Goal: Information Seeking & Learning: Learn about a topic

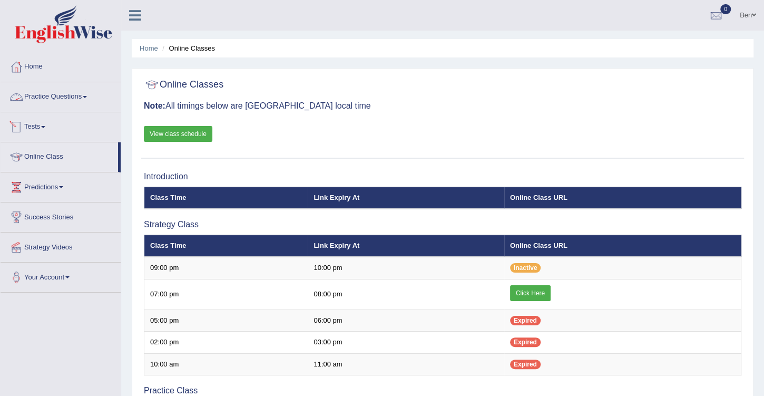
click at [55, 96] on link "Practice Questions" at bounding box center [61, 95] width 120 height 26
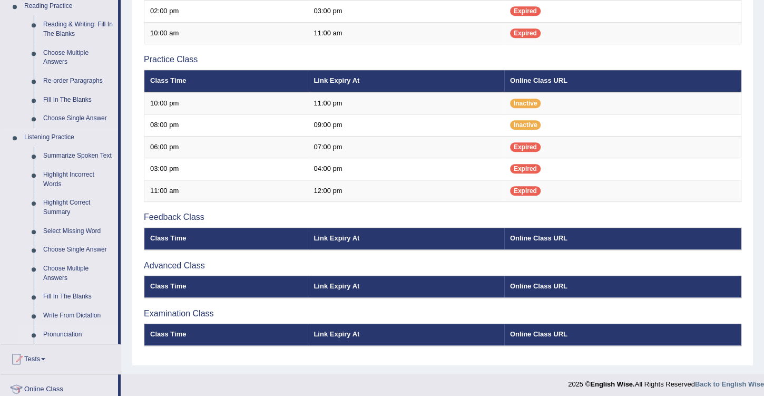
scroll to position [331, 0]
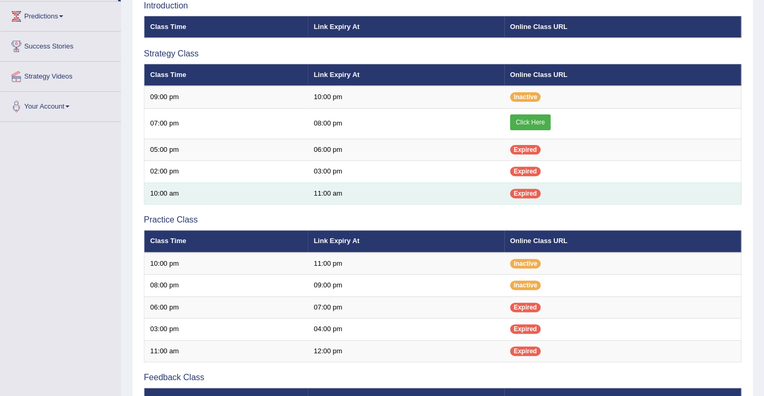
scroll to position [202, 0]
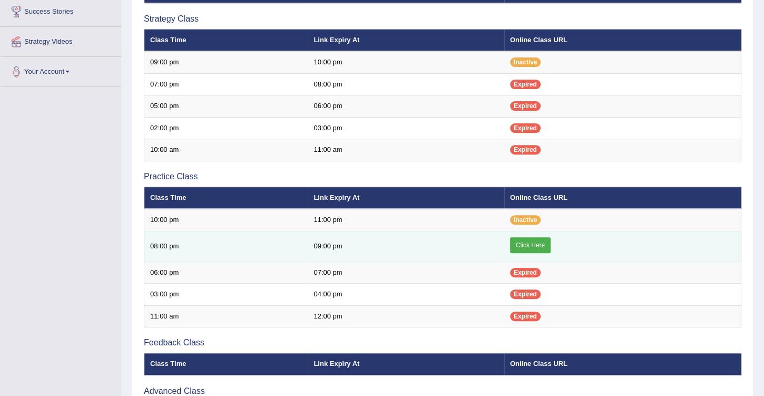
click at [529, 239] on link "Click Here" at bounding box center [530, 245] width 41 height 16
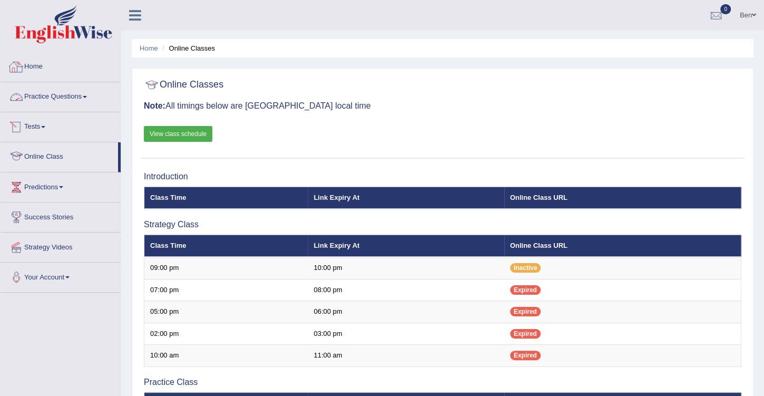
click at [77, 97] on link "Practice Questions" at bounding box center [61, 95] width 120 height 26
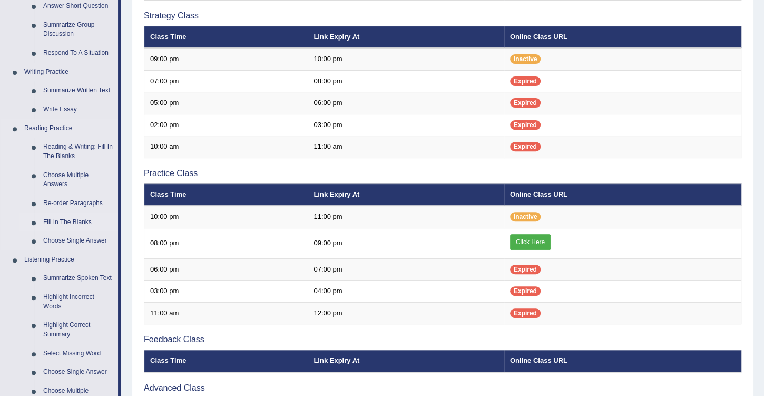
scroll to position [211, 0]
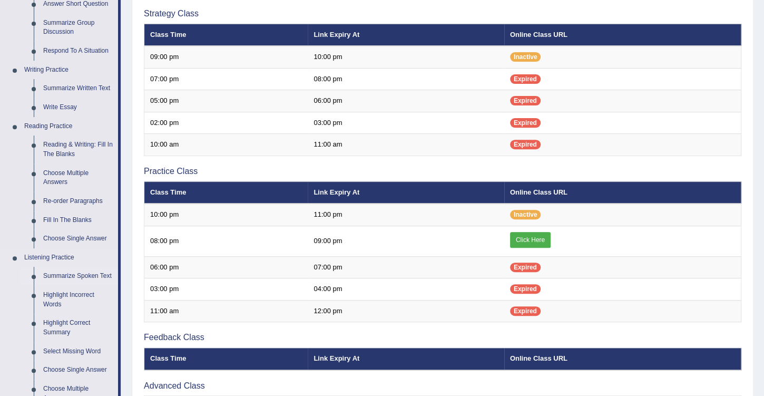
click at [81, 274] on link "Summarize Spoken Text" at bounding box center [78, 276] width 80 height 19
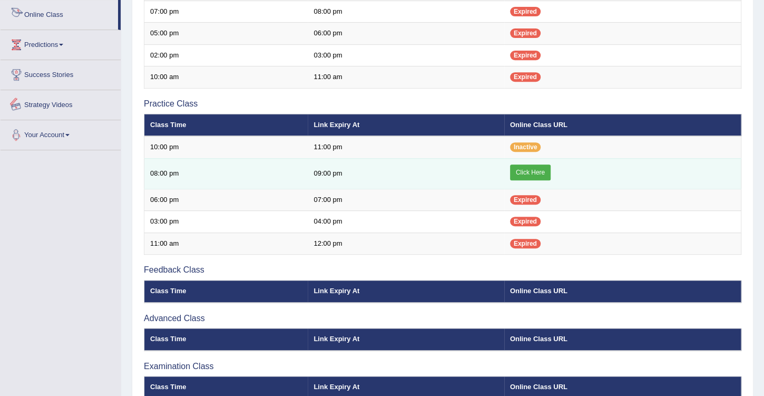
scroll to position [329, 0]
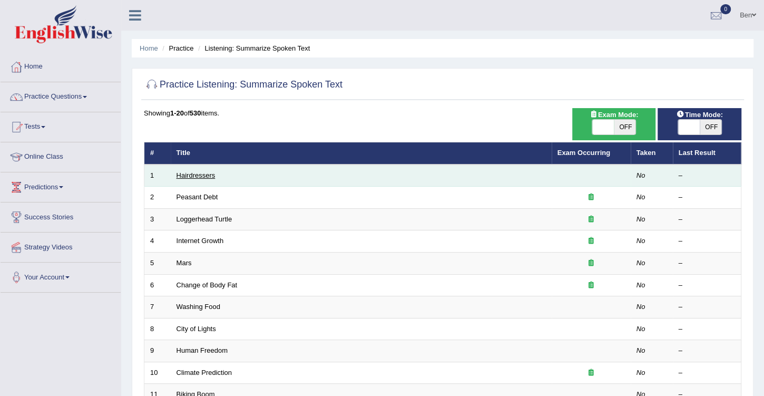
click at [205, 173] on link "Hairdressers" at bounding box center [195, 175] width 39 height 8
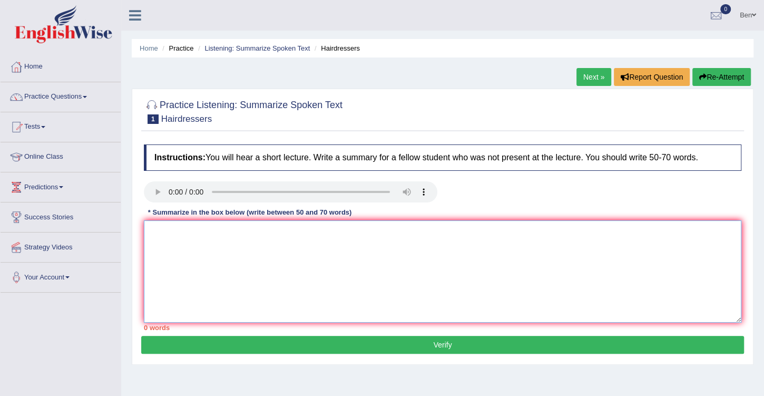
click at [230, 239] on textarea at bounding box center [442, 271] width 597 height 102
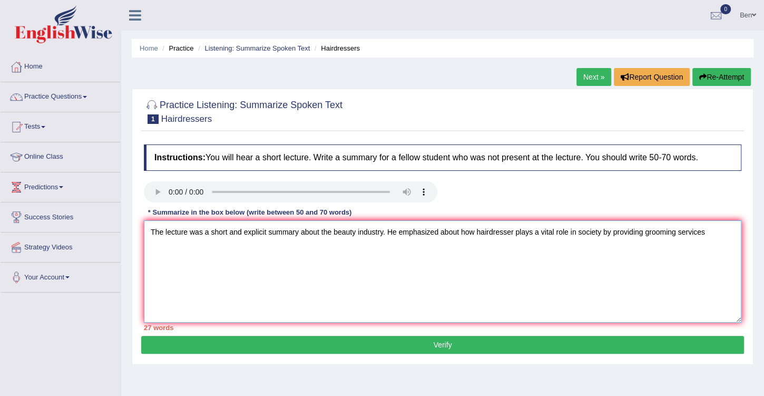
click at [655, 232] on textarea "The lecture was a short and explicit summary about the beauty industry. He emph…" at bounding box center [442, 271] width 597 height 102
click at [704, 232] on textarea "The lecture was a short and explicit summary about the beauty industry. He emph…" at bounding box center [442, 271] width 597 height 102
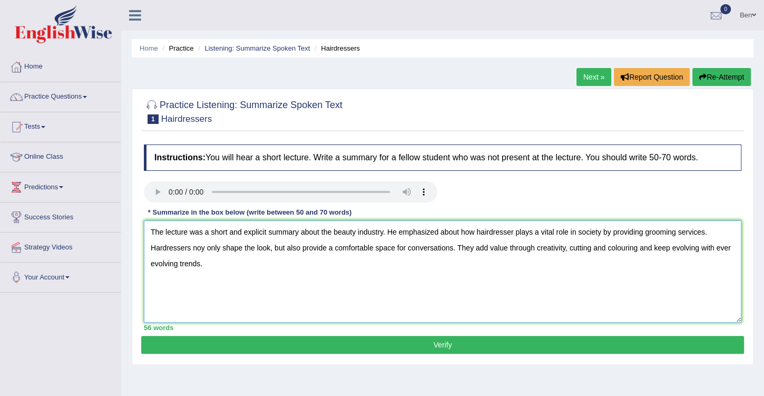
click at [159, 245] on textarea "The lecture was a short and explicit summary about the beauty industry. He emph…" at bounding box center [442, 271] width 597 height 102
click at [451, 231] on textarea "The lecture was a short and explicit summary about the beauty industry. He emph…" at bounding box center [442, 271] width 597 height 102
click at [571, 230] on textarea "The lecture was a short and explicit summary about the beauty industry. He emph…" at bounding box center [442, 271] width 597 height 102
click at [655, 247] on textarea "The lecture was a short and explicit summary about the beauty industry. He emph…" at bounding box center [442, 271] width 597 height 102
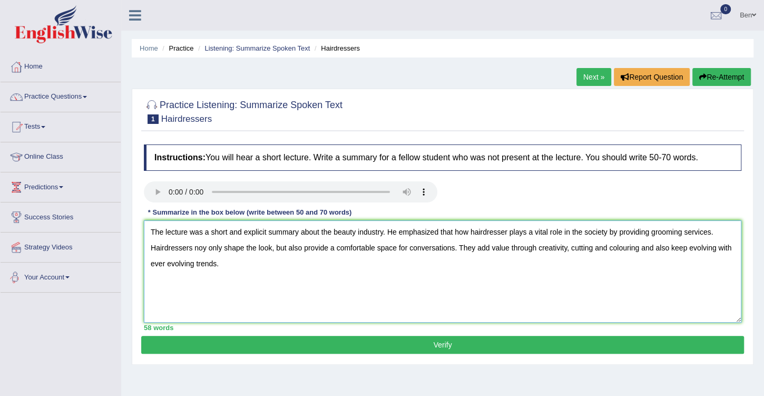
click at [229, 264] on textarea "The lecture was a short and explicit summary about the beauty industry. He emph…" at bounding box center [442, 271] width 597 height 102
click at [230, 264] on textarea "The lecture was a short and explicit summary about the beauty industry. He emph…" at bounding box center [442, 271] width 597 height 102
type textarea "The lecture was a short and explicit summary about the beauty industry. He emph…"
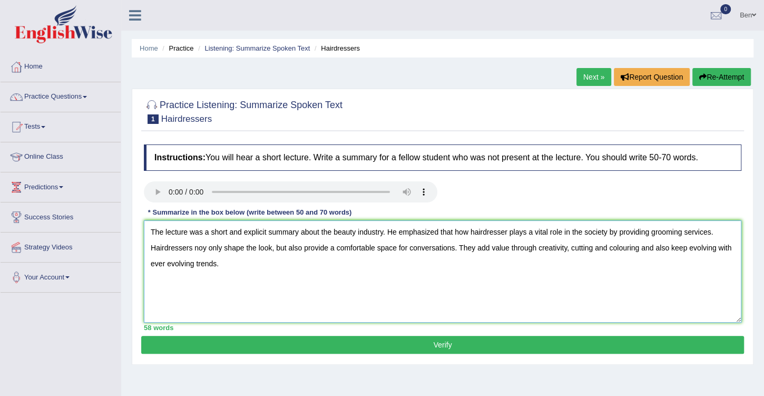
click at [401, 288] on textarea "The lecture was a short and explicit summary about the beauty industry. He emph…" at bounding box center [442, 271] width 597 height 102
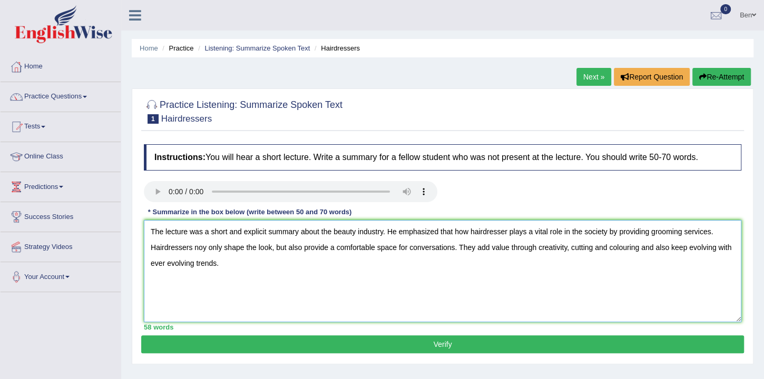
click at [223, 264] on textarea "The lecture was a short and explicit summary about the beauty industry. He emph…" at bounding box center [442, 271] width 597 height 102
click at [63, 186] on span at bounding box center [61, 187] width 4 height 2
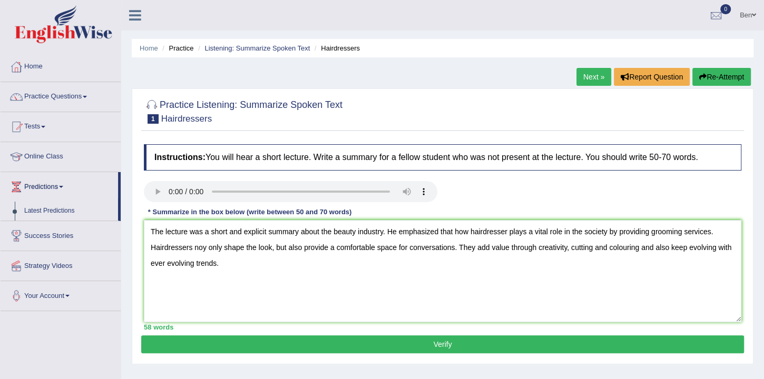
click at [63, 186] on span at bounding box center [61, 187] width 4 height 2
click at [68, 277] on link "Your Account" at bounding box center [61, 275] width 120 height 26
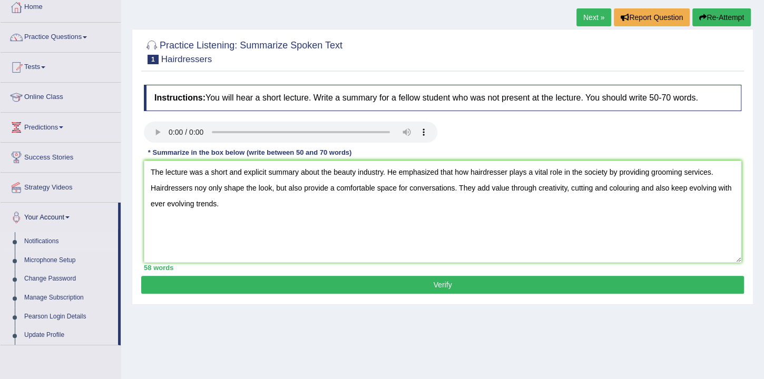
scroll to position [60, 0]
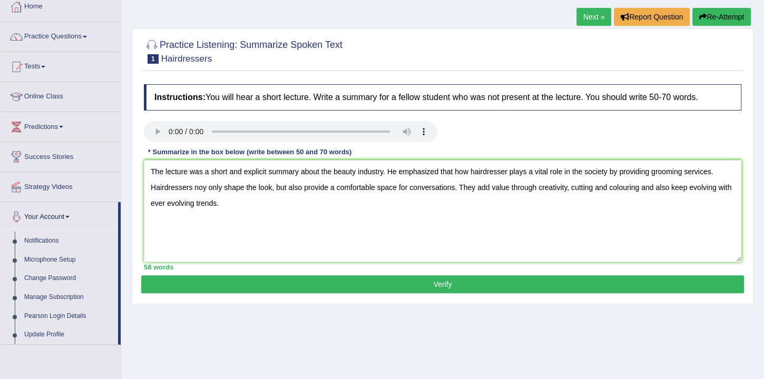
click at [68, 215] on link "Your Account" at bounding box center [59, 215] width 117 height 26
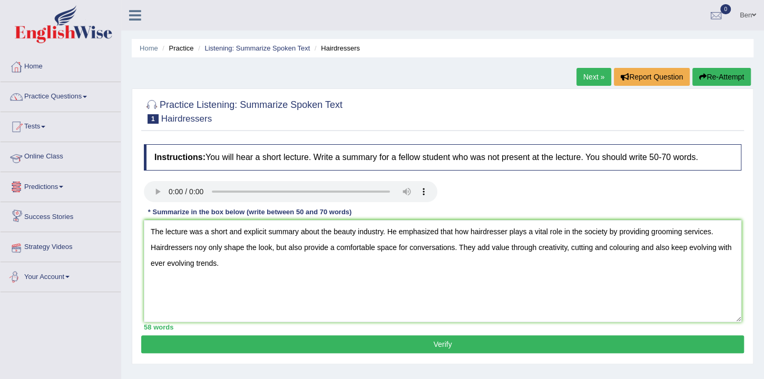
scroll to position [0, 0]
click at [129, 15] on icon at bounding box center [135, 15] width 12 height 14
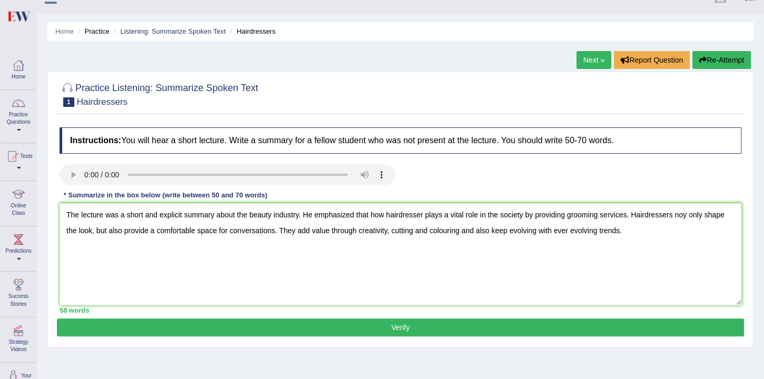
scroll to position [30, 0]
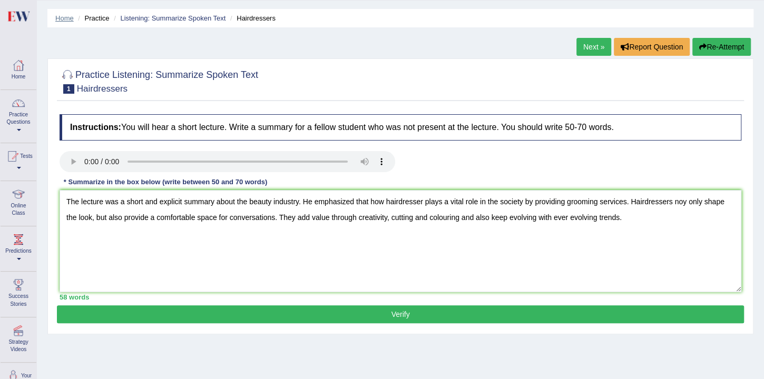
click at [67, 18] on link "Home" at bounding box center [64, 18] width 18 height 8
click at [65, 16] on link "Home" at bounding box center [64, 18] width 18 height 8
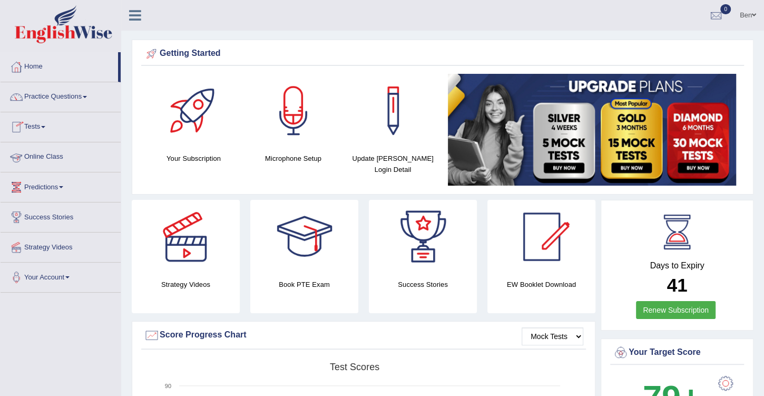
click at [55, 95] on link "Practice Questions" at bounding box center [61, 95] width 120 height 26
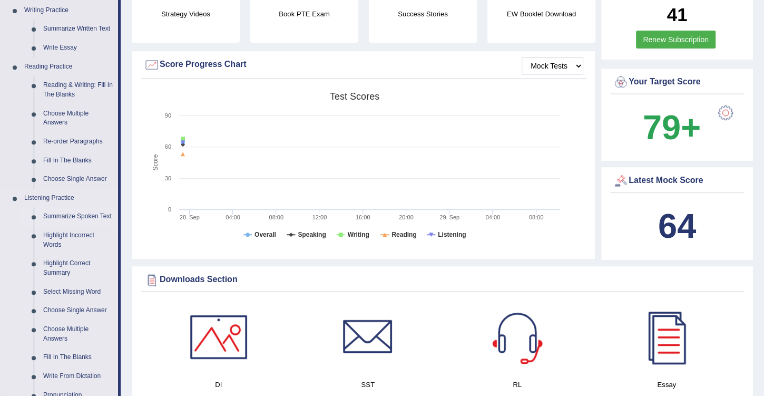
scroll to position [301, 0]
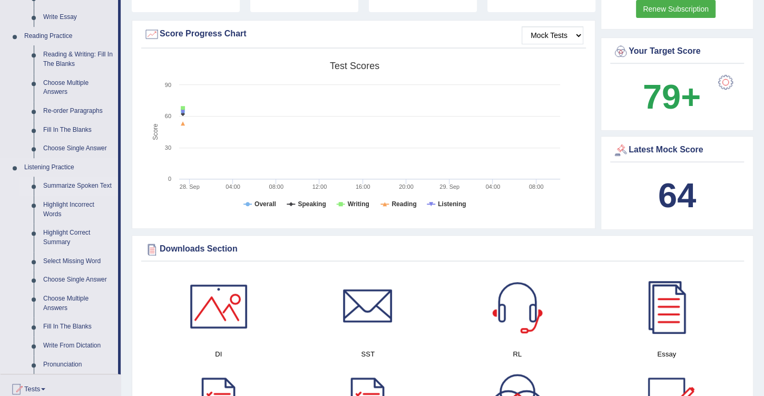
click at [67, 184] on link "Summarize Spoken Text" at bounding box center [78, 185] width 80 height 19
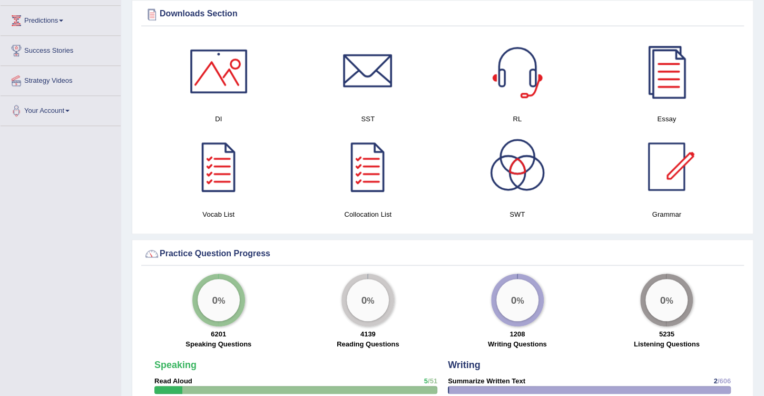
scroll to position [582, 0]
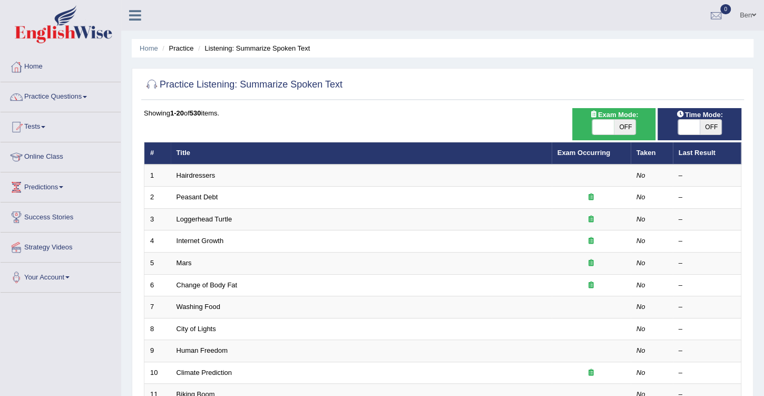
click at [305, 131] on div "Showing 1-20 of 530 items. # Title Exam Occurring Taken Last Result 1 Hairdress…" at bounding box center [442, 381] width 597 height 546
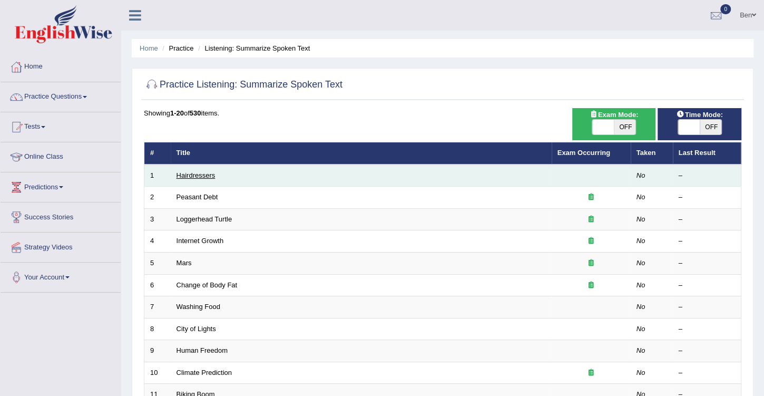
click at [204, 174] on link "Hairdressers" at bounding box center [195, 175] width 39 height 8
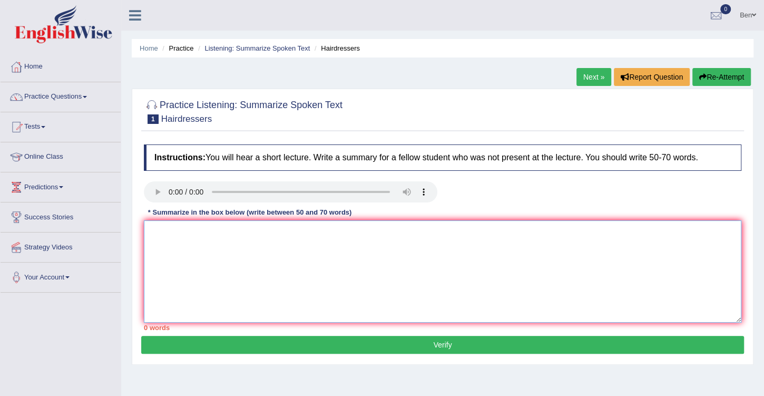
click at [283, 240] on textarea at bounding box center [442, 271] width 597 height 102
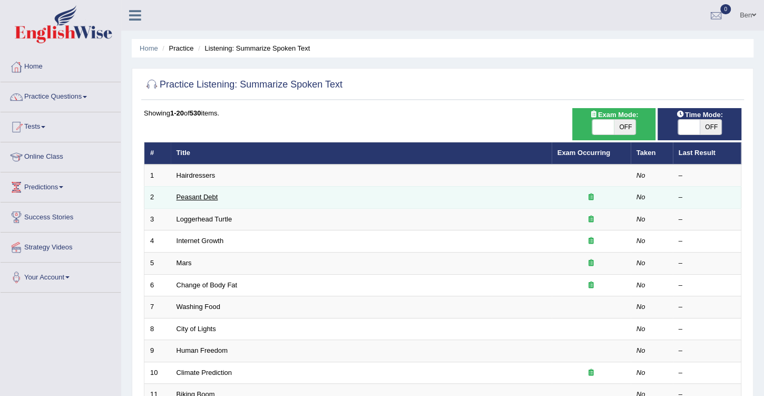
click at [204, 194] on link "Peasant Debt" at bounding box center [197, 197] width 42 height 8
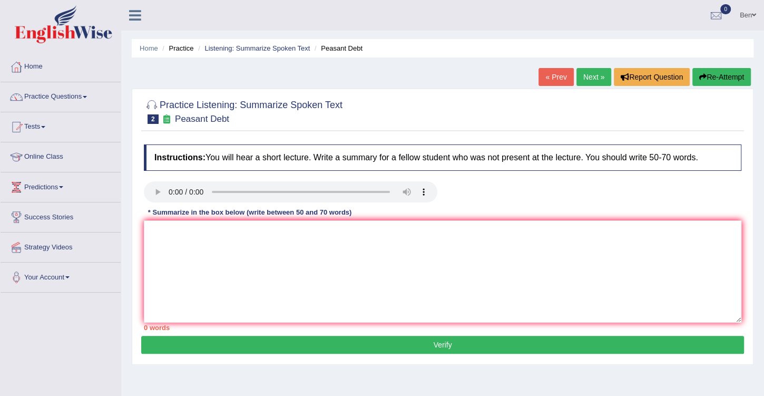
click at [427, 97] on div at bounding box center [442, 111] width 597 height 32
click at [211, 230] on textarea at bounding box center [442, 271] width 597 height 102
paste textarea "The speaker provided a comprehensive overview of [main topic], highlighting sev…"
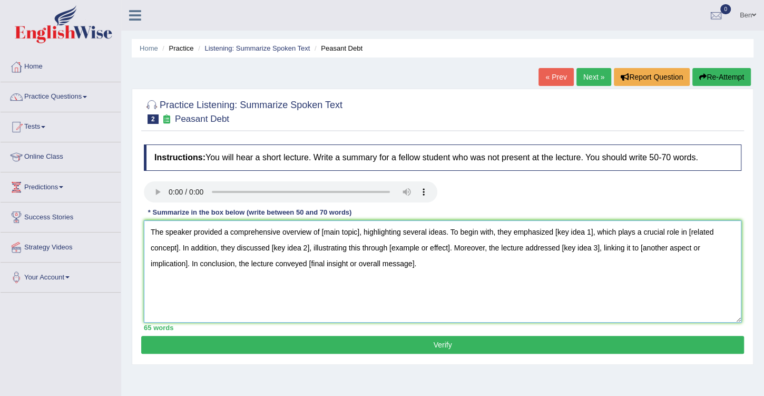
drag, startPoint x: 359, startPoint y: 232, endPoint x: 321, endPoint y: 232, distance: 38.5
click at [321, 232] on textarea "The speaker provided a comprehensive overview of [main topic], highlighting sev…" at bounding box center [442, 271] width 597 height 102
drag, startPoint x: 477, startPoint y: 231, endPoint x: 521, endPoint y: 233, distance: 43.8
click at [521, 233] on textarea "The speaker provided a comprehensive overview of farmers commiting suicide in I…" at bounding box center [442, 271] width 597 height 102
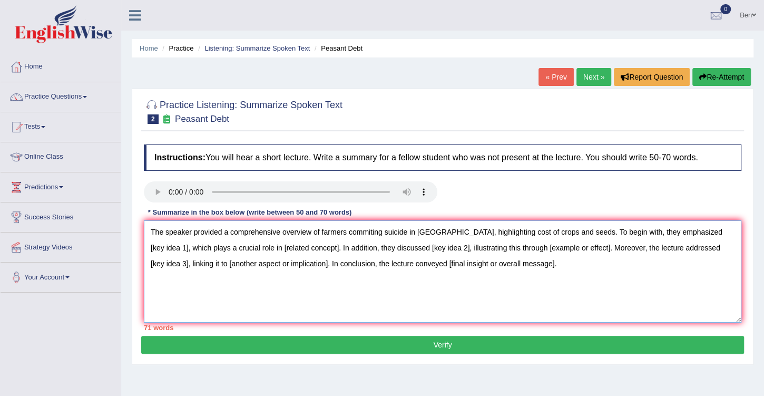
drag, startPoint x: 586, startPoint y: 237, endPoint x: 596, endPoint y: 238, distance: 10.1
click at [586, 237] on textarea "The speaker provided a comprehensive overview of farmers commiting suicide in I…" at bounding box center [442, 271] width 597 height 102
drag, startPoint x: 620, startPoint y: 236, endPoint x: 634, endPoint y: 237, distance: 14.8
click at [620, 236] on textarea "The speaker provided a comprehensive overview of farmers commiting suicide in I…" at bounding box center [442, 271] width 597 height 102
click at [700, 231] on textarea "The speaker provided a comprehensive overview of farmers commiting suicide in I…" at bounding box center [442, 271] width 597 height 102
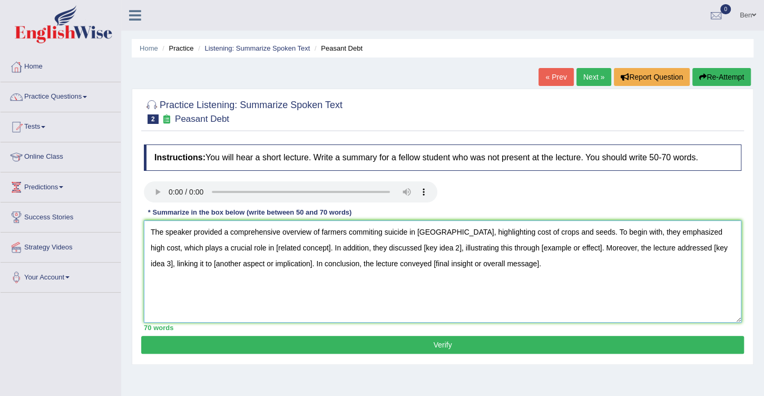
drag, startPoint x: 263, startPoint y: 248, endPoint x: 221, endPoint y: 244, distance: 42.8
click at [221, 244] on textarea "The speaker provided a comprehensive overview of farmers commiting suicide in I…" at bounding box center [442, 271] width 597 height 102
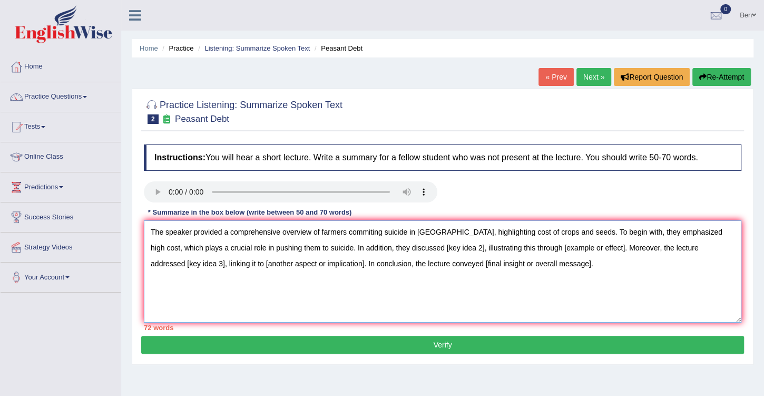
click at [428, 247] on textarea "The speaker provided a comprehensive overview of farmers commiting suicide in I…" at bounding box center [442, 271] width 597 height 102
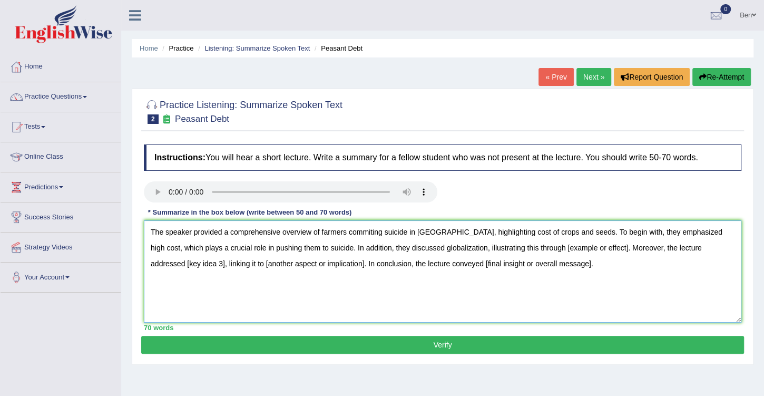
click at [574, 247] on textarea "The speaker provided a comprehensive overview of farmers commiting suicide in I…" at bounding box center [442, 271] width 597 height 102
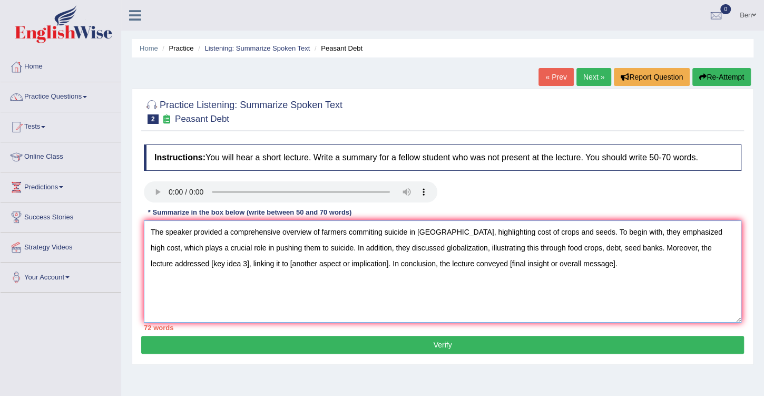
click at [732, 247] on textarea "The speaker provided a comprehensive overview of farmers commiting suicide in I…" at bounding box center [442, 271] width 597 height 102
drag, startPoint x: 172, startPoint y: 262, endPoint x: 719, endPoint y: 248, distance: 547.0
click at [719, 248] on textarea "The speaker provided a comprehensive overview of farmers commiting suicide in I…" at bounding box center [442, 271] width 597 height 102
drag, startPoint x: 352, startPoint y: 262, endPoint x: 258, endPoint y: 263, distance: 94.8
click at [258, 263] on textarea "The speaker provided a comprehensive overview of farmers commiting suicide in I…" at bounding box center [442, 271] width 597 height 102
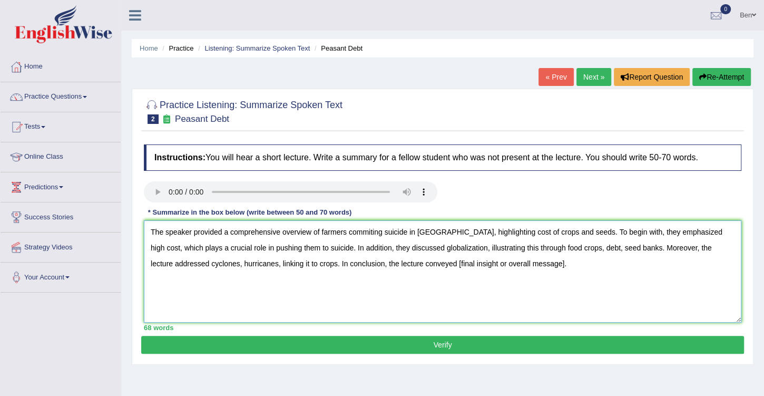
click at [258, 262] on textarea "The speaker provided a comprehensive overview of farmers commiting suicide in I…" at bounding box center [442, 271] width 597 height 102
drag, startPoint x: 286, startPoint y: 263, endPoint x: 258, endPoint y: 263, distance: 27.4
click at [258, 263] on textarea "The speaker provided a comprehensive overview of farmers commiting suicide in I…" at bounding box center [442, 271] width 597 height 102
drag, startPoint x: 550, startPoint y: 262, endPoint x: 445, endPoint y: 262, distance: 104.8
click at [445, 262] on textarea "The speaker provided a comprehensive overview of farmers commiting suicide in I…" at bounding box center [442, 271] width 597 height 102
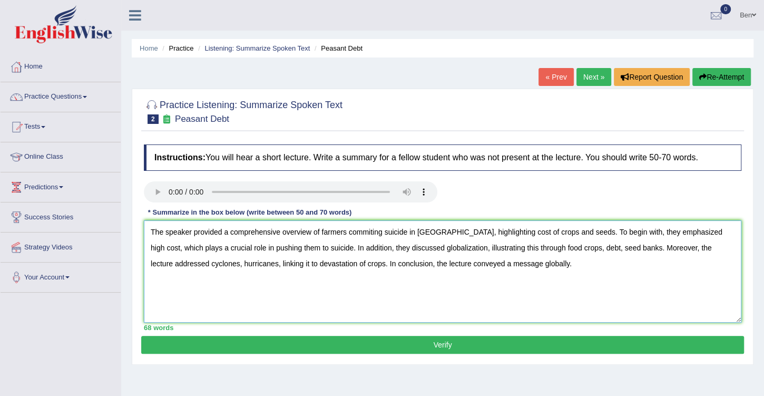
click at [152, 227] on textarea "The speaker provided a comprehensive overview of farmers commiting suicide in I…" at bounding box center [442, 271] width 597 height 102
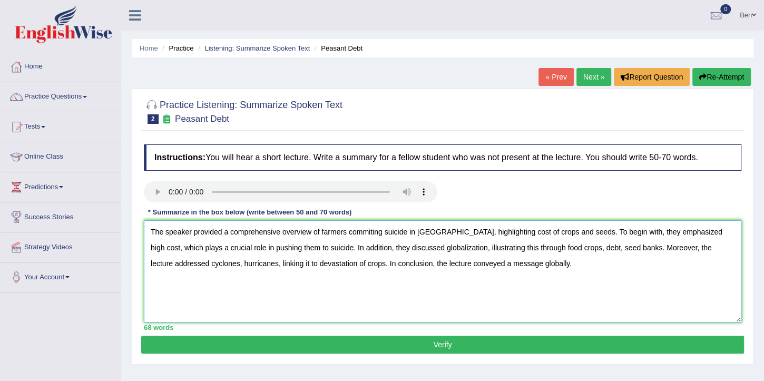
click at [552, 247] on textarea "The speaker provided a comprehensive overview of farmers commiting suicide in I…" at bounding box center [442, 271] width 597 height 102
click at [180, 261] on textarea "The speaker provided a comprehensive overview of farmers commiting suicide in I…" at bounding box center [442, 271] width 597 height 102
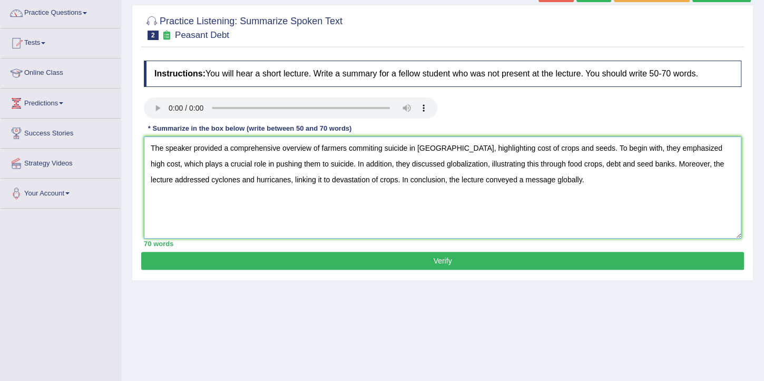
scroll to position [90, 0]
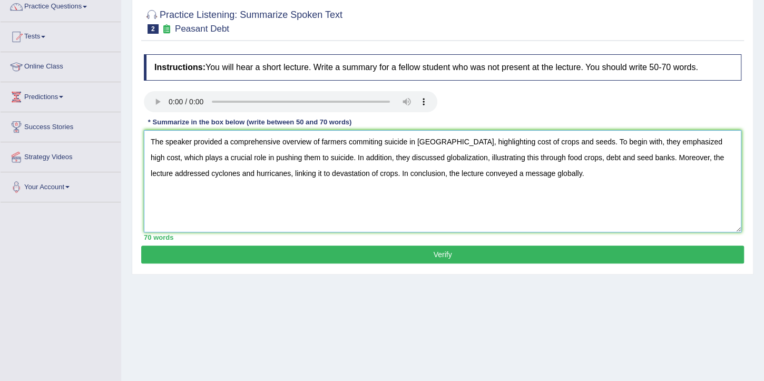
type textarea "The speaker provided a comprehensive overview of farmers commiting suicide in I…"
click at [447, 253] on button "Verify" at bounding box center [442, 254] width 603 height 18
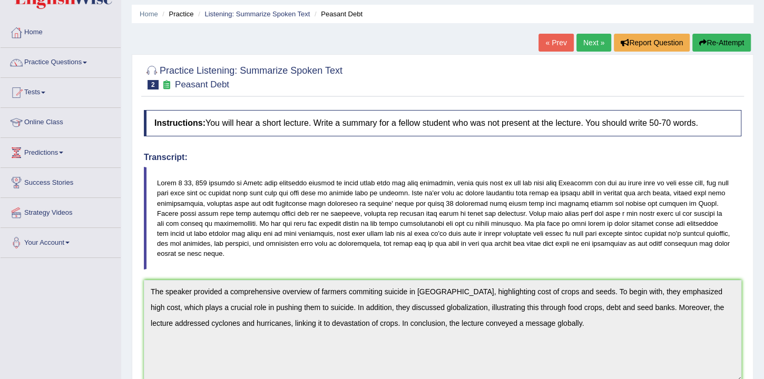
scroll to position [0, 0]
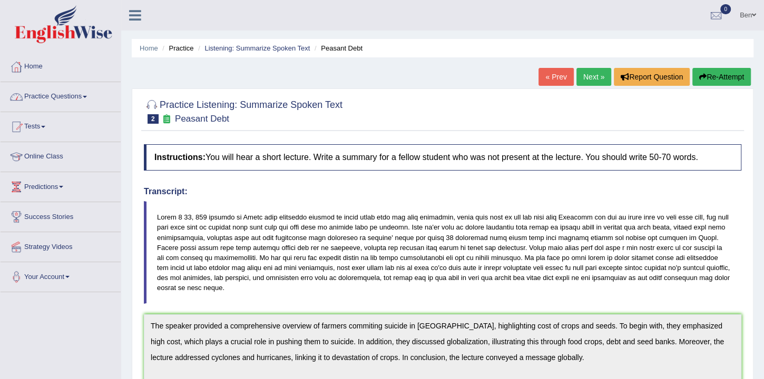
click at [78, 97] on link "Practice Questions" at bounding box center [61, 95] width 120 height 26
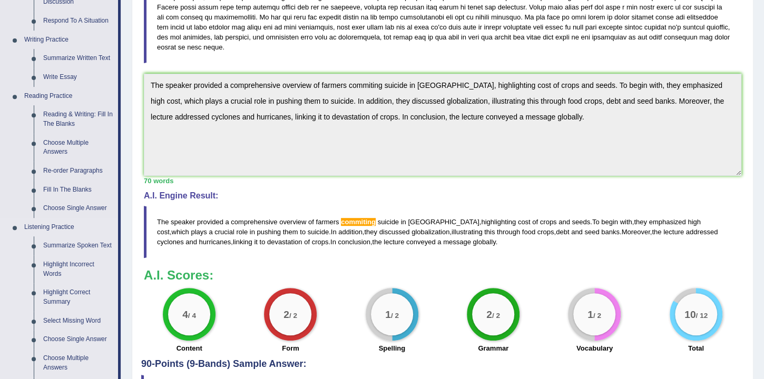
scroll to position [331, 0]
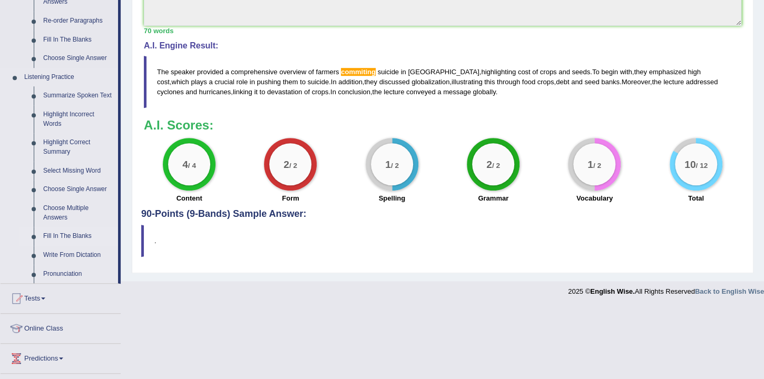
click at [72, 238] on link "Fill In The Blanks" at bounding box center [78, 236] width 80 height 19
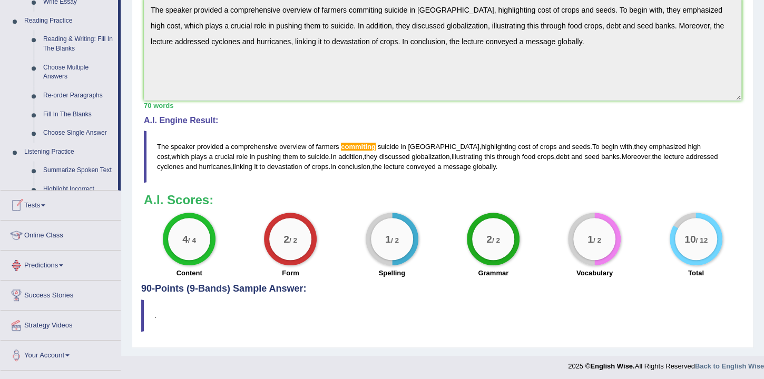
scroll to position [338, 0]
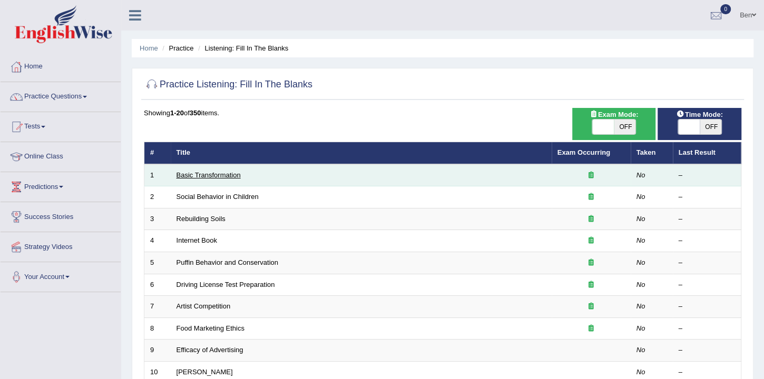
click at [230, 175] on link "Basic Transformation" at bounding box center [208, 175] width 64 height 8
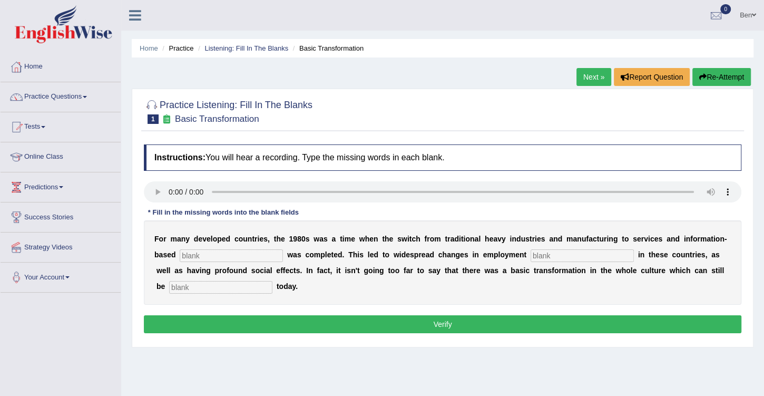
click at [217, 258] on input "text" at bounding box center [231, 255] width 103 height 13
type input "enterprise"
click at [530, 258] on input "text" at bounding box center [581, 255] width 103 height 13
type input "patterns"
click at [211, 287] on input "text" at bounding box center [220, 287] width 103 height 13
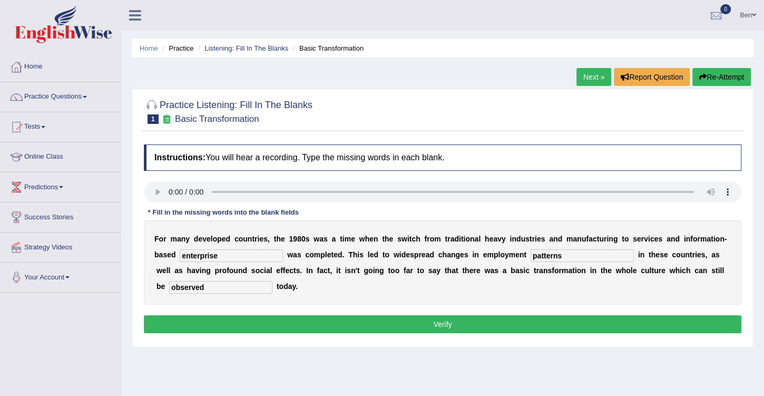
type input "observed"
click at [438, 321] on button "Verify" at bounding box center [442, 324] width 597 height 18
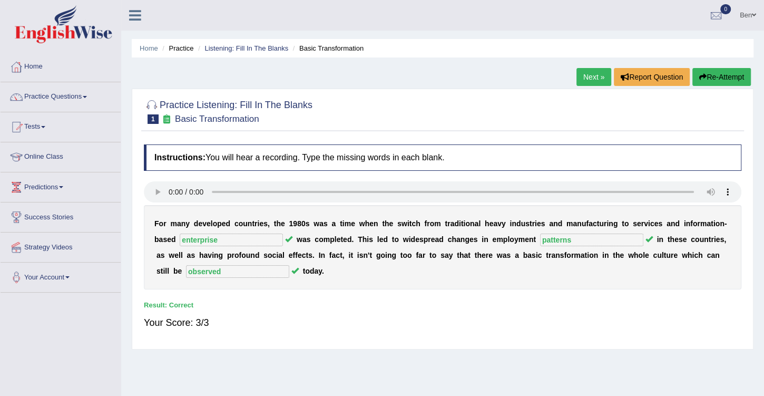
click at [587, 78] on link "Next »" at bounding box center [593, 77] width 35 height 18
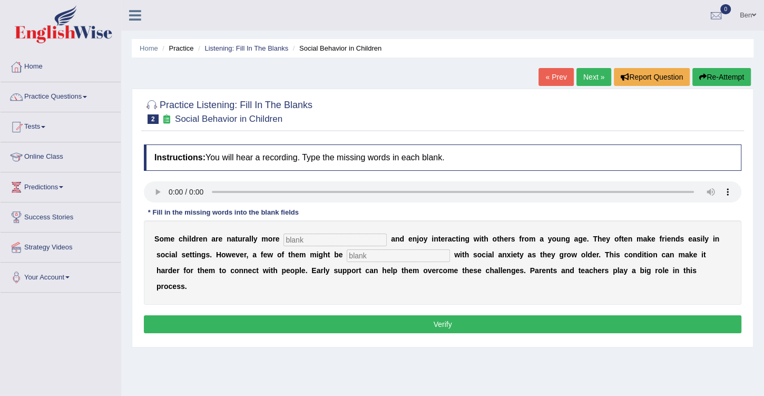
click at [304, 238] on input "text" at bounding box center [334, 239] width 103 height 13
click at [312, 233] on input "text" at bounding box center [334, 239] width 103 height 13
type input "socialable"
click at [347, 255] on input "text" at bounding box center [398, 255] width 103 height 13
type input "s"
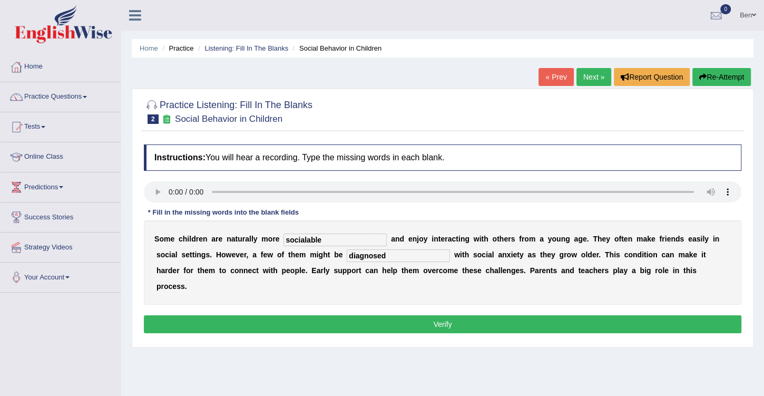
type input "diagnosed"
drag, startPoint x: 445, startPoint y: 308, endPoint x: 449, endPoint y: 302, distance: 6.4
click at [445, 315] on button "Verify" at bounding box center [442, 324] width 597 height 18
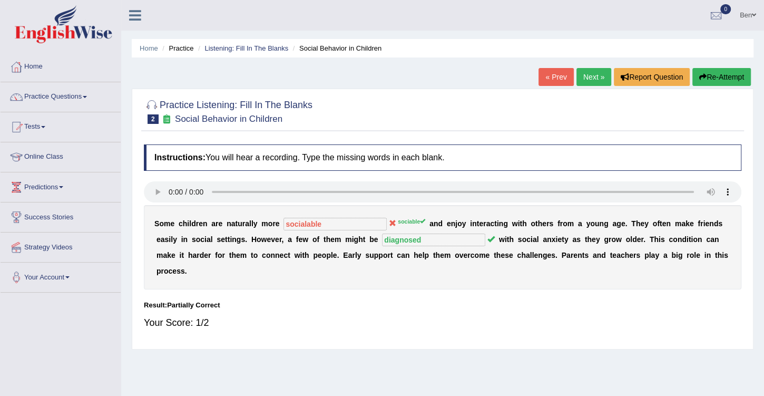
click at [591, 75] on link "Next »" at bounding box center [593, 77] width 35 height 18
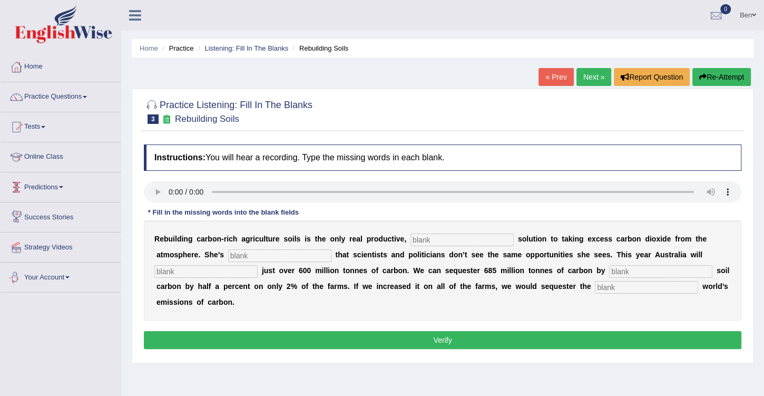
click at [445, 238] on input "text" at bounding box center [461, 239] width 103 height 13
type input "permanent"
click at [228, 253] on input "text" at bounding box center [279, 255] width 103 height 13
click at [228, 257] on input "frust" at bounding box center [279, 255] width 103 height 13
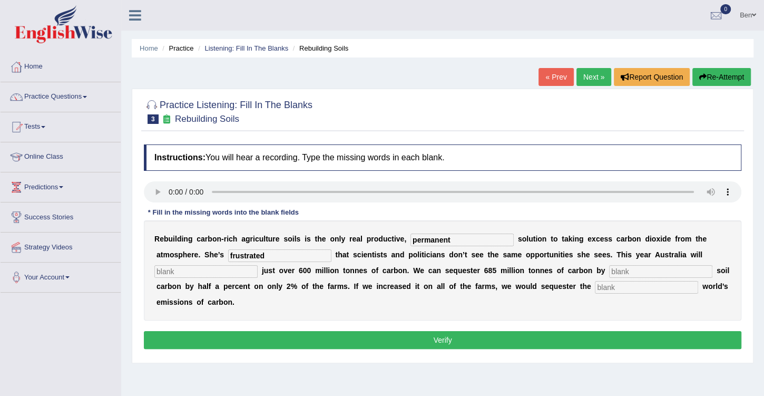
type input "frustrated"
click at [609, 265] on input "text" at bounding box center [660, 271] width 103 height 13
type input "increasing"
click at [595, 283] on input "text" at bounding box center [646, 287] width 103 height 13
click at [258, 265] on input "text" at bounding box center [205, 271] width 103 height 13
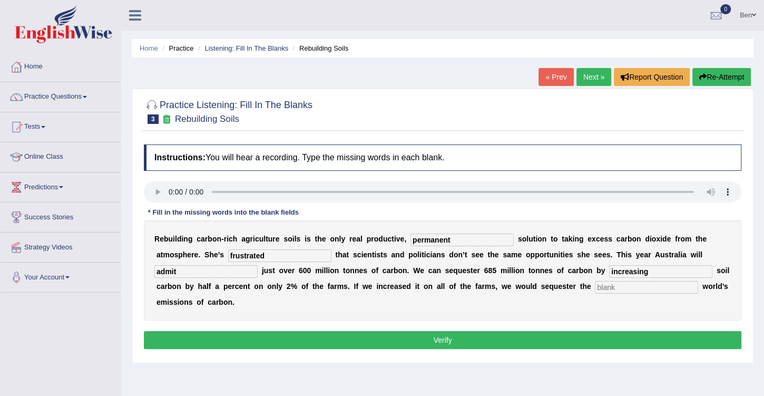
type input "admit"
click at [595, 287] on input "text" at bounding box center [646, 287] width 103 height 13
type input "whole"
click at [436, 331] on button "Verify" at bounding box center [442, 340] width 597 height 18
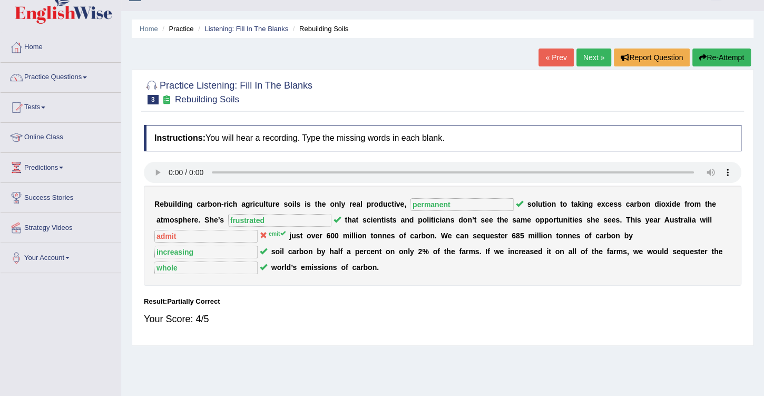
scroll to position [30, 0]
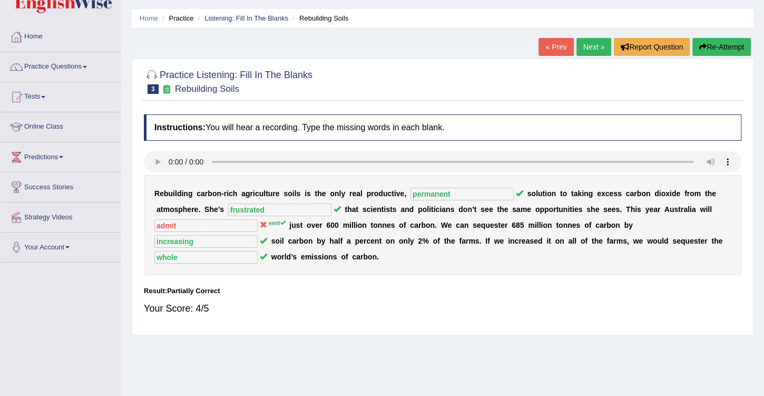
click at [593, 50] on link "Next »" at bounding box center [593, 47] width 35 height 18
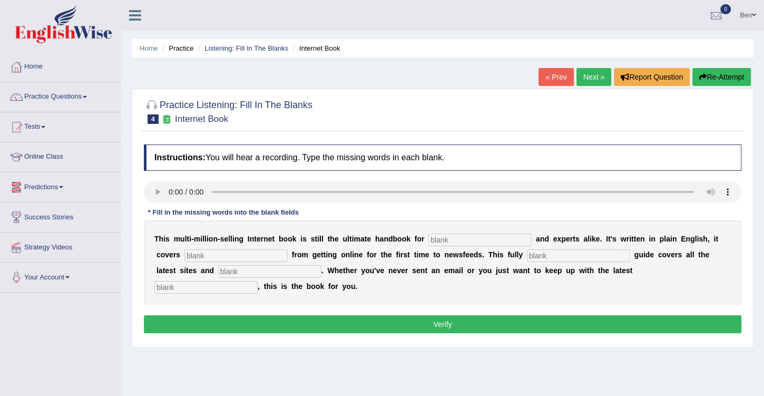
click at [429, 239] on input "text" at bounding box center [479, 239] width 103 height 13
type input "novices"
click at [202, 253] on input "text" at bounding box center [235, 255] width 103 height 13
type input "everything"
click at [527, 256] on input "text" at bounding box center [578, 255] width 103 height 13
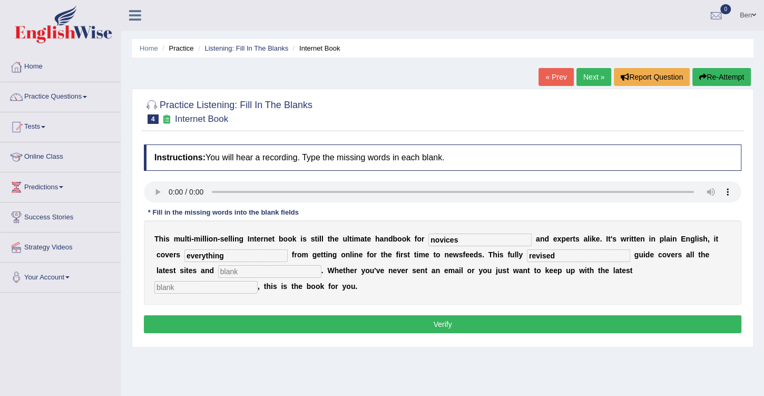
type input "revised"
click at [218, 270] on input "text" at bounding box center [269, 271] width 103 height 13
type input "canvases"
click at [258, 281] on input "text" at bounding box center [205, 287] width 103 height 13
type input "developments"
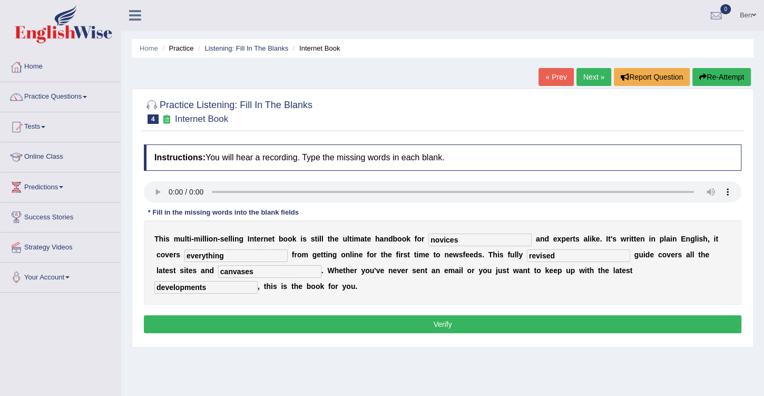
click at [464, 315] on button "Verify" at bounding box center [442, 324] width 597 height 18
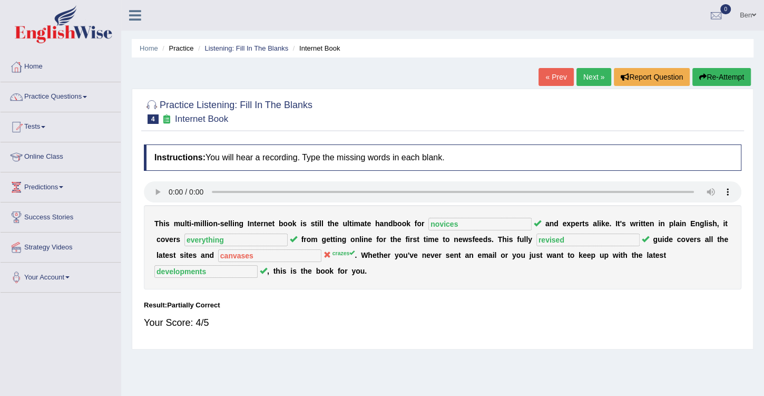
click at [597, 78] on link "Next »" at bounding box center [593, 77] width 35 height 18
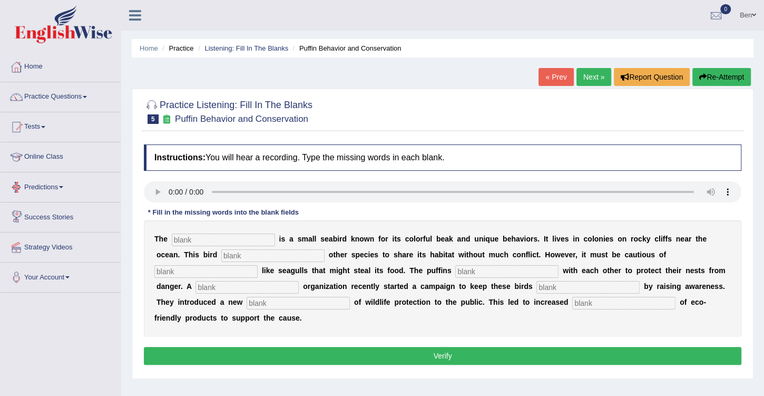
click at [209, 238] on input "text" at bounding box center [223, 239] width 103 height 13
type input "puffins"
click at [221, 258] on input "text" at bounding box center [272, 255] width 103 height 13
type input "allows"
click at [455, 270] on input "text" at bounding box center [506, 271] width 103 height 13
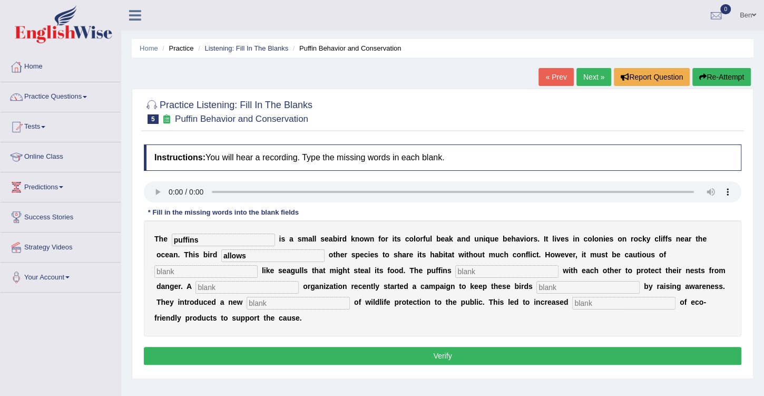
click at [258, 265] on input "text" at bounding box center [205, 271] width 103 height 13
type input "predetors"
click at [455, 267] on input "text" at bounding box center [506, 271] width 103 height 13
type input "co-operates"
click at [299, 281] on input "text" at bounding box center [246, 287] width 103 height 13
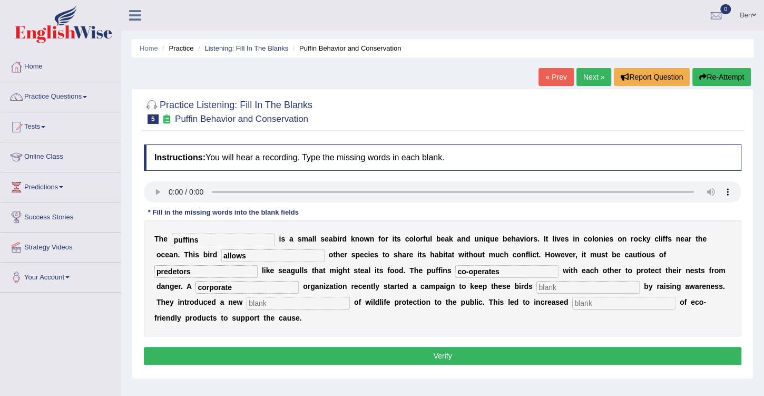
type input "corporate"
click at [536, 287] on input "text" at bounding box center [587, 287] width 103 height 13
type input "safe"
click at [350, 297] on input "text" at bounding box center [298, 303] width 103 height 13
click at [350, 297] on input "conceptualiztion" at bounding box center [298, 303] width 103 height 13
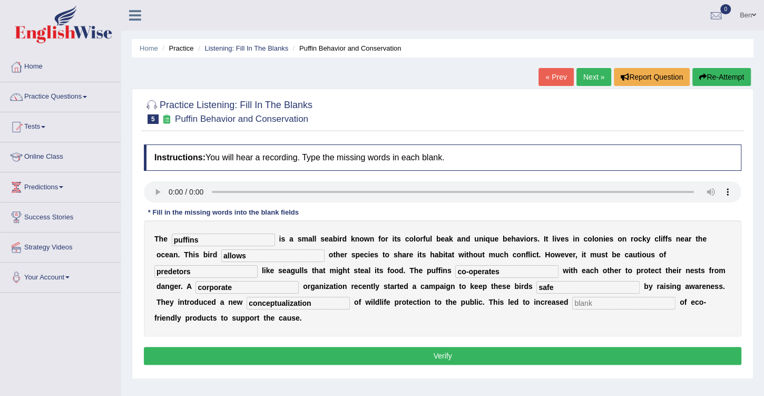
type input "conceptualization"
click at [572, 300] on input "text" at bounding box center [623, 303] width 103 height 13
type input "consumptions"
click at [424, 347] on button "Verify" at bounding box center [442, 356] width 597 height 18
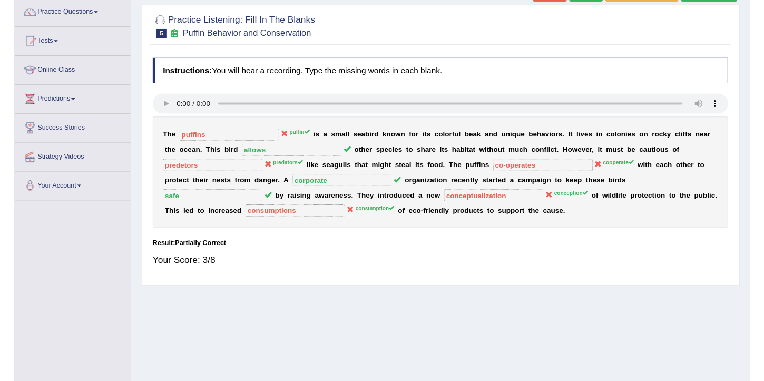
scroll to position [7, 0]
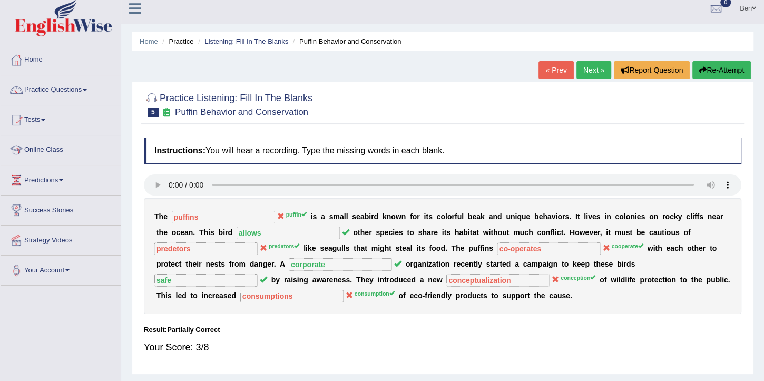
click at [558, 68] on link "« Prev" at bounding box center [555, 70] width 35 height 18
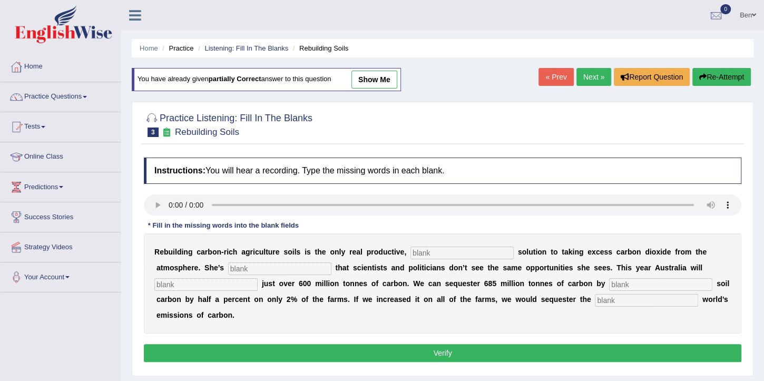
click at [556, 76] on link "« Prev" at bounding box center [555, 77] width 35 height 18
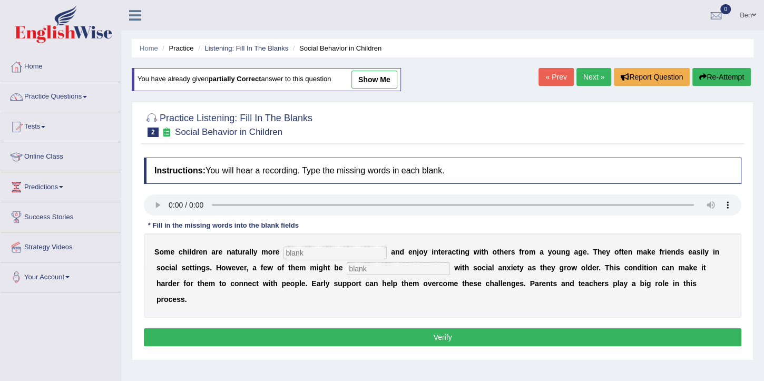
click at [556, 77] on link "« Prev" at bounding box center [555, 77] width 35 height 18
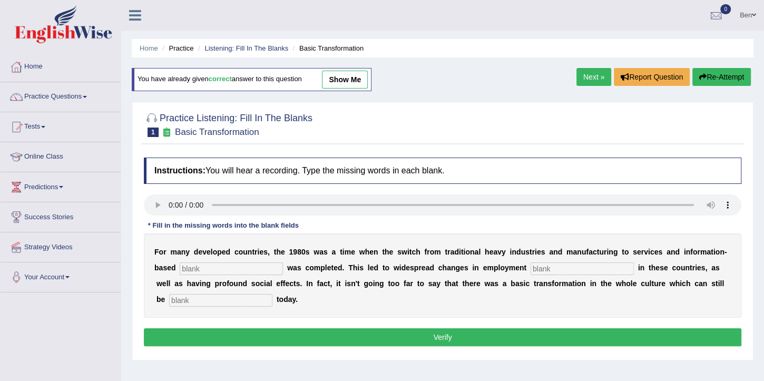
click at [592, 79] on link "Next »" at bounding box center [593, 77] width 35 height 18
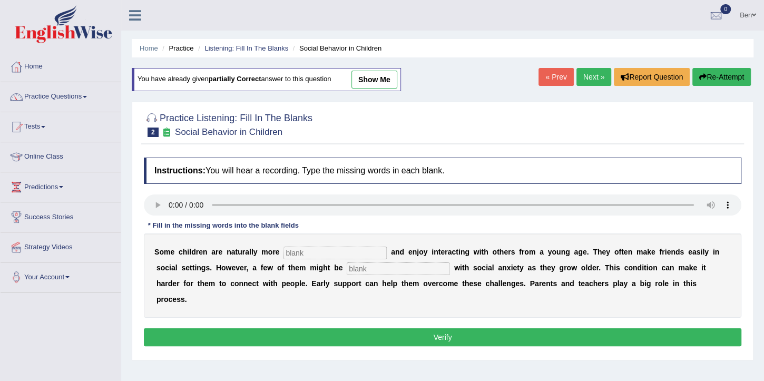
click at [365, 77] on link "show me" at bounding box center [374, 80] width 46 height 18
type input "socialable"
type input "diagnosed"
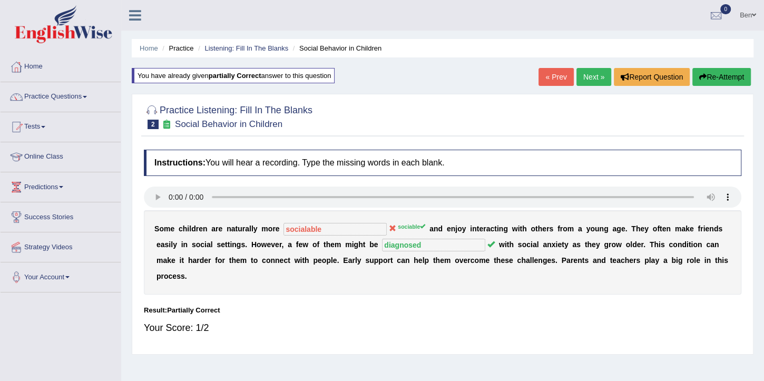
click at [549, 78] on link "« Prev" at bounding box center [555, 77] width 35 height 18
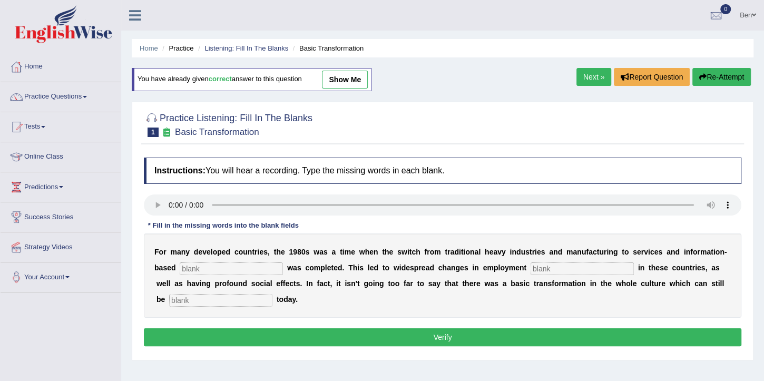
click at [358, 77] on link "show me" at bounding box center [345, 80] width 46 height 18
type input "enterprise"
type input "patterns"
type input "observed"
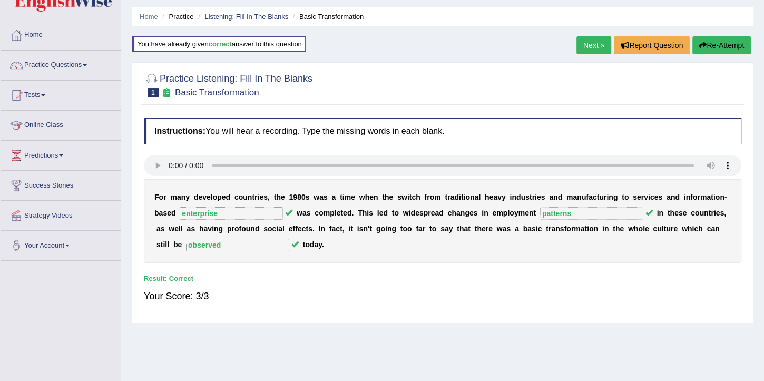
scroll to position [60, 0]
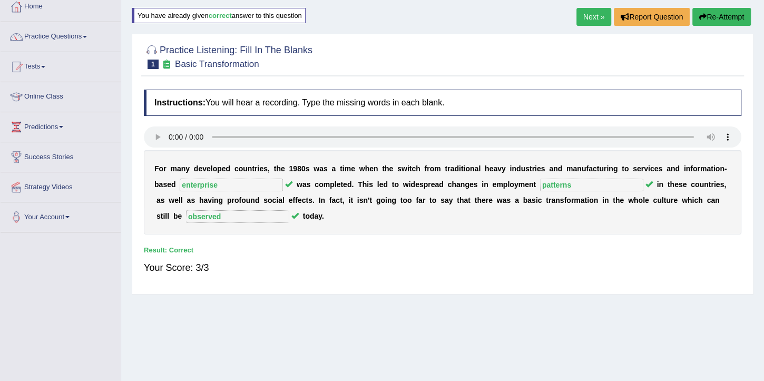
click at [587, 14] on link "Next »" at bounding box center [593, 17] width 35 height 18
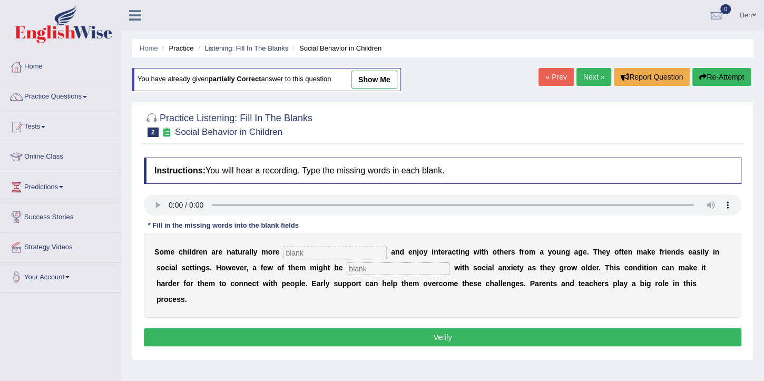
click at [370, 82] on link "show me" at bounding box center [374, 80] width 46 height 18
type input "socialable"
type input "diagnosed"
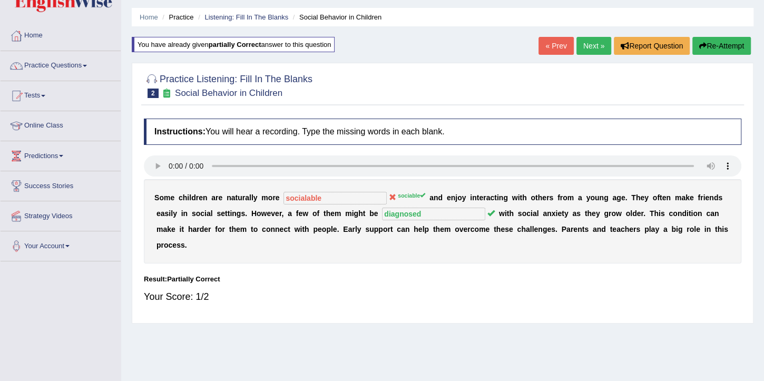
scroll to position [30, 0]
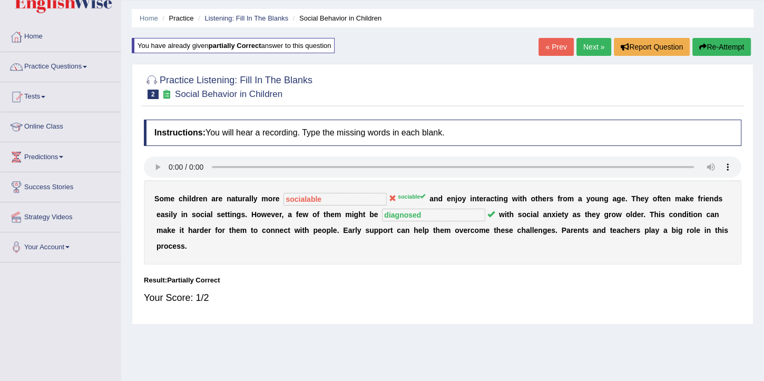
click at [595, 45] on link "Next »" at bounding box center [593, 47] width 35 height 18
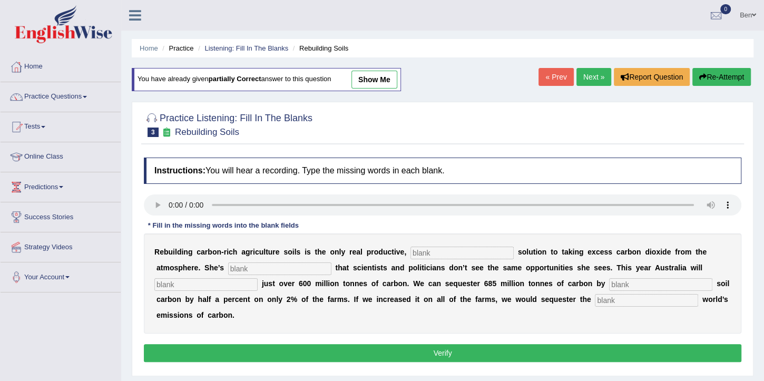
click at [377, 79] on link "show me" at bounding box center [374, 80] width 46 height 18
type input "permanent"
type input "frustrated"
type input "admit"
type input "increasing"
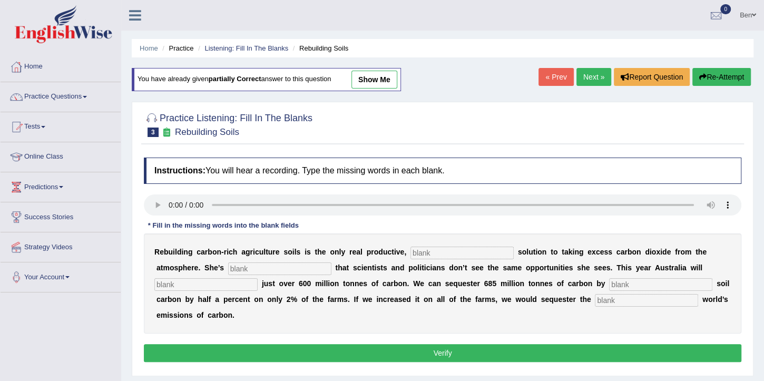
type input "whole"
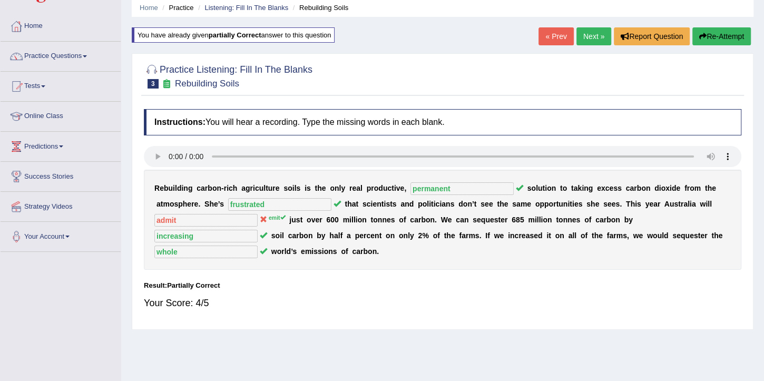
scroll to position [30, 0]
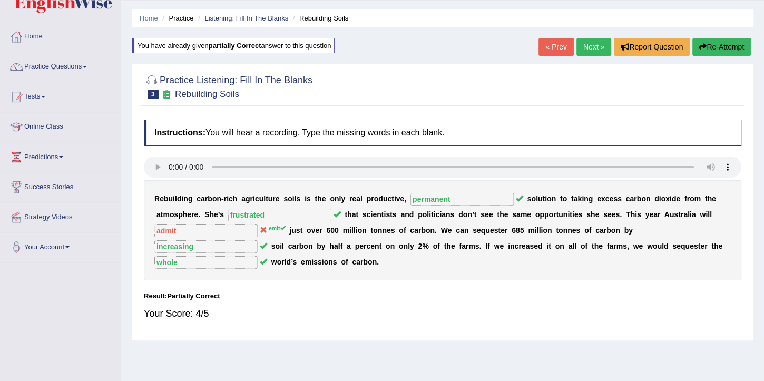
click at [593, 44] on link "Next »" at bounding box center [593, 47] width 35 height 18
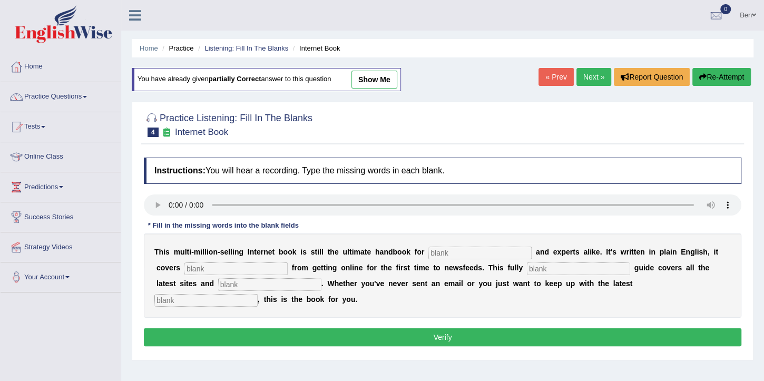
click at [384, 79] on link "show me" at bounding box center [374, 80] width 46 height 18
type input "novices"
type input "everything"
type input "revised"
type input "canvases"
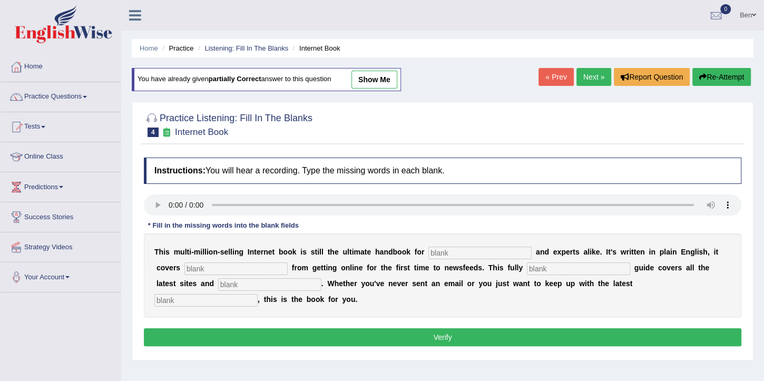
type input "developments"
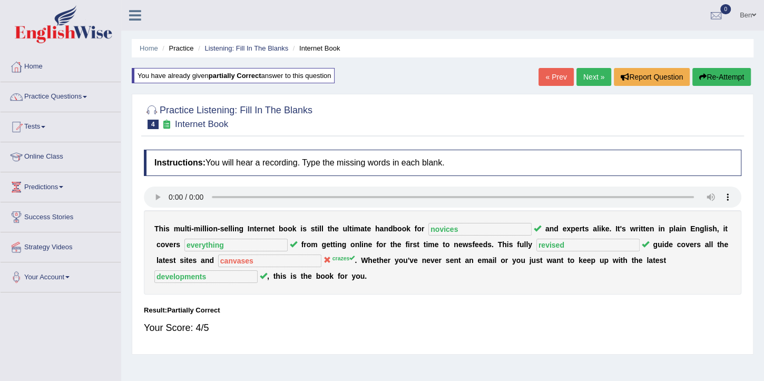
click at [597, 74] on link "Next »" at bounding box center [593, 77] width 35 height 18
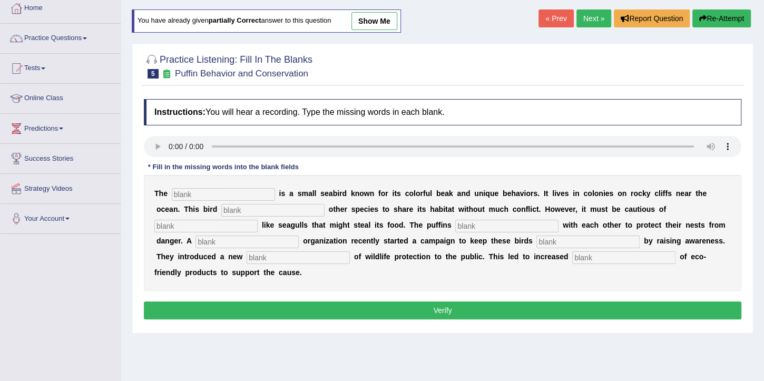
scroll to position [30, 0]
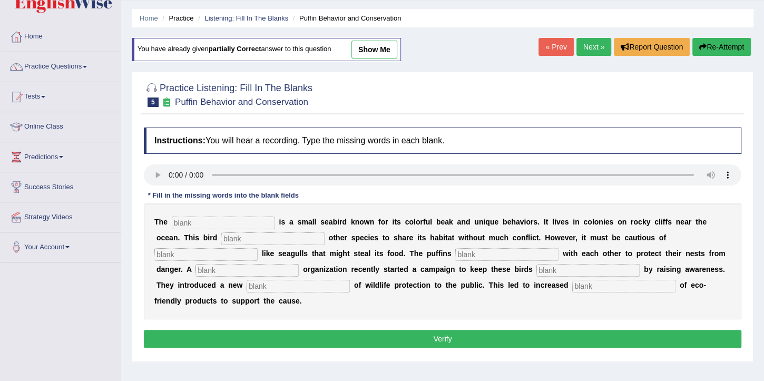
click at [383, 52] on link "show me" at bounding box center [374, 50] width 46 height 18
type input "puffins"
type input "allows"
type input "predetors"
type input "co-operates"
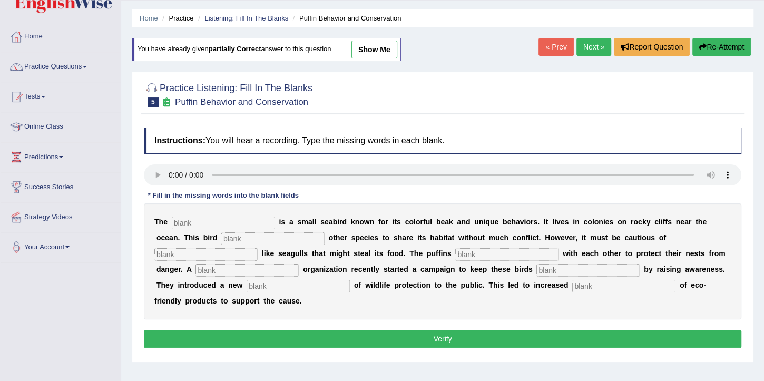
type input "corporate"
type input "safe"
type input "conceptualization"
type input "consumptions"
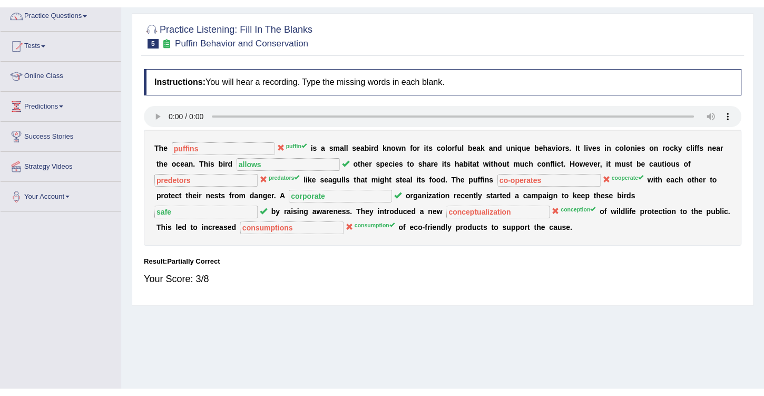
scroll to position [0, 0]
